Goal: Task Accomplishment & Management: Use online tool/utility

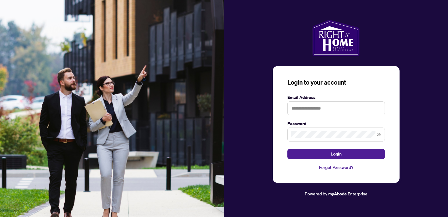
click at [337, 117] on form "Email Address Password Login" at bounding box center [337, 126] width 98 height 65
click at [330, 106] on input "text" at bounding box center [337, 109] width 98 height 14
type input "**********"
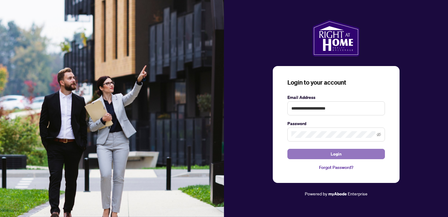
click at [335, 152] on span "Login" at bounding box center [336, 154] width 11 height 10
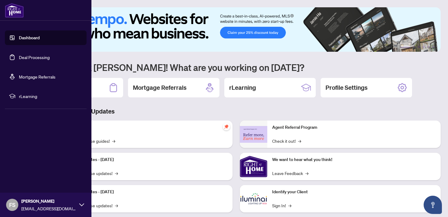
click at [42, 56] on link "Deal Processing" at bounding box center [34, 57] width 31 height 5
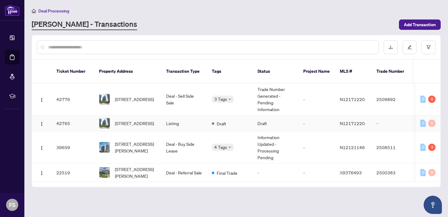
click at [188, 119] on td "Listing" at bounding box center [184, 124] width 46 height 16
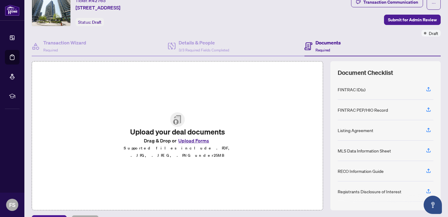
scroll to position [38, 0]
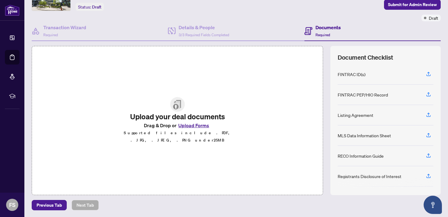
click at [172, 105] on img at bounding box center [177, 104] width 15 height 15
